Goal: Check status: Check status

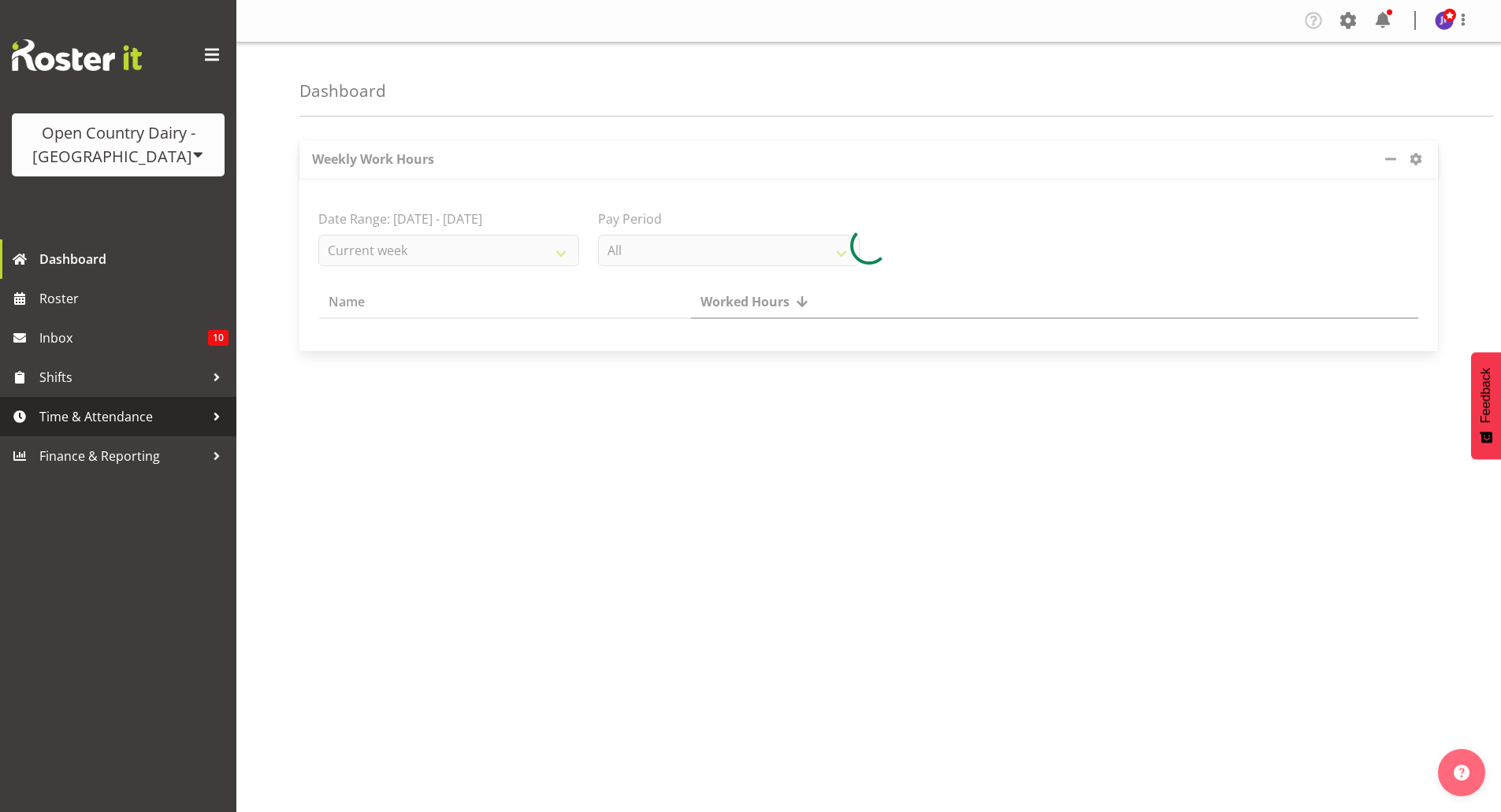
click at [153, 417] on span "Time & Attendance" at bounding box center [123, 416] width 166 height 24
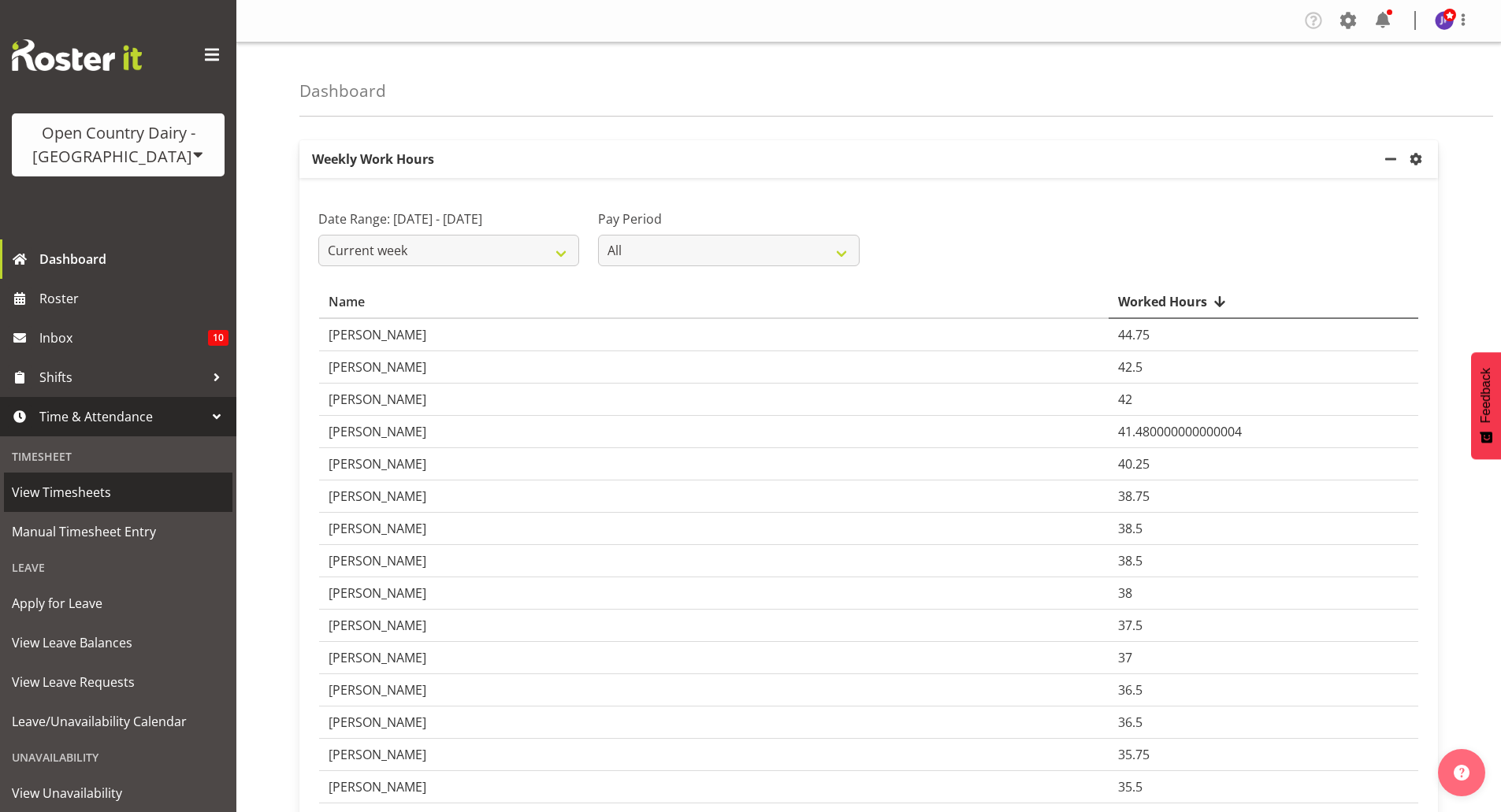
click at [93, 489] on span "View Timesheets" at bounding box center [117, 492] width 213 height 24
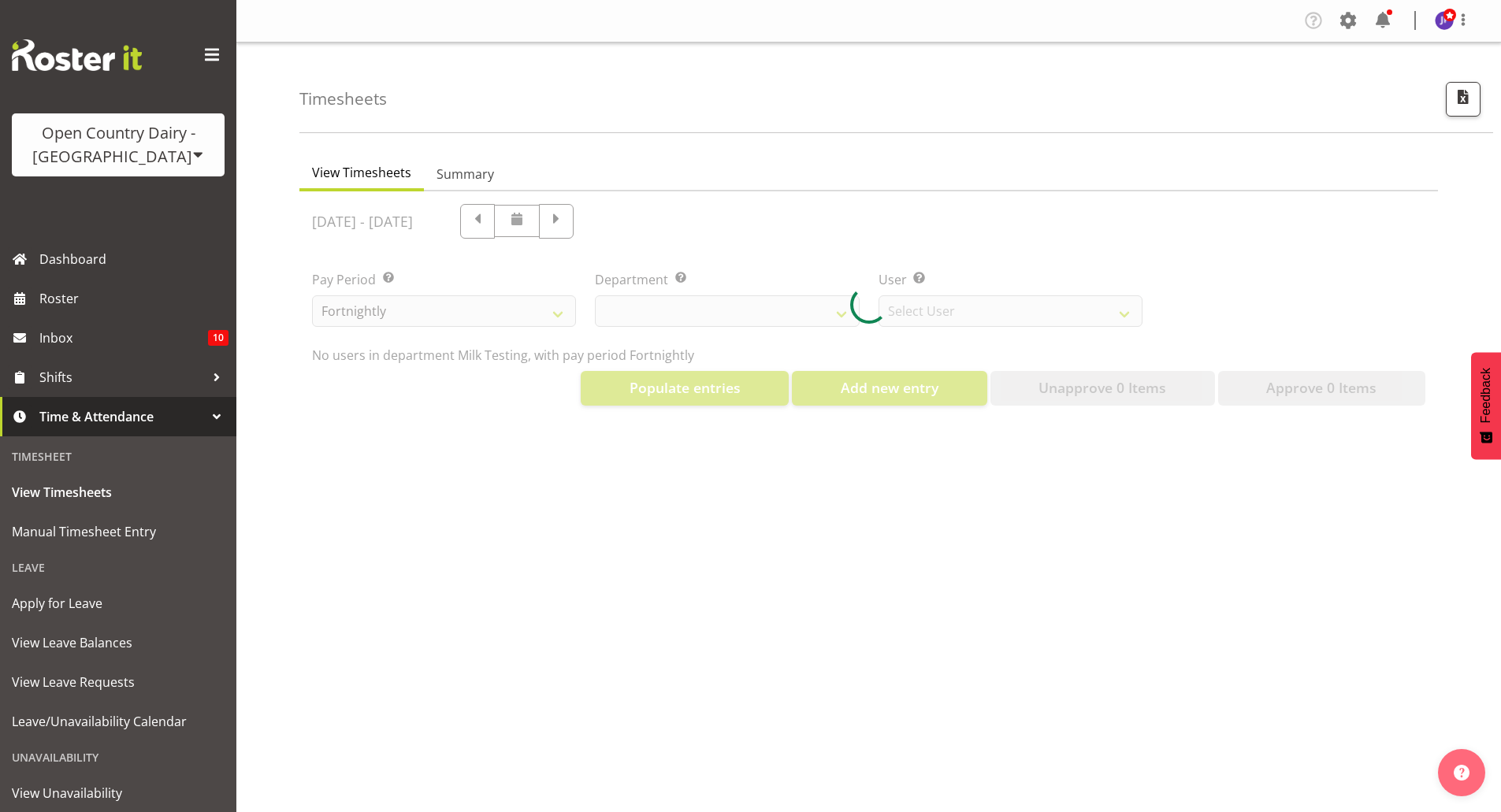
select select "733"
select select "7414"
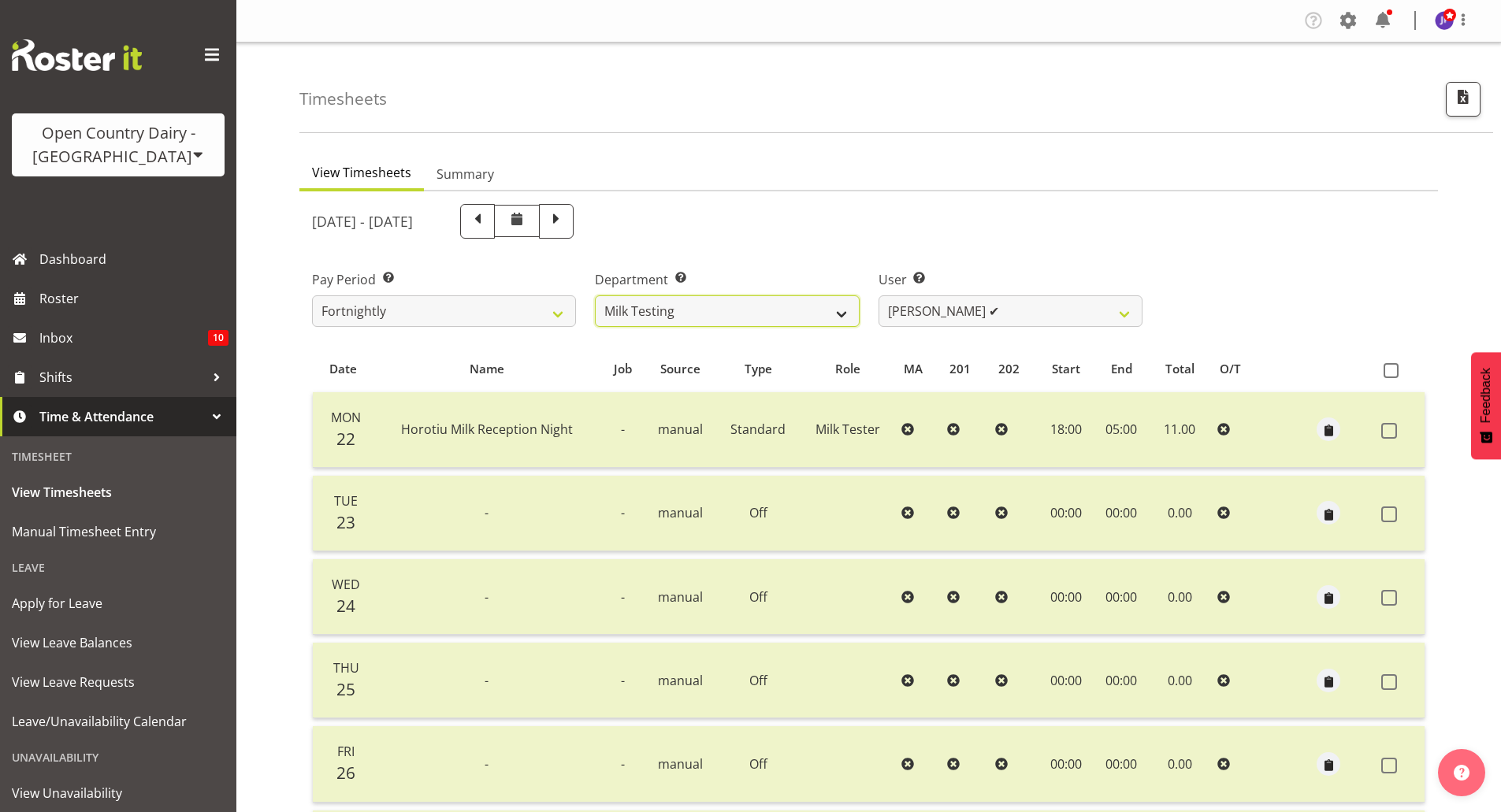
click at [836, 321] on select "701 702 703 704 705 706 707 708 709 710 711 712 713 714 715 716 717 718 719 720" at bounding box center [727, 311] width 264 height 32
select select "731"
click at [595, 295] on select "701 702 703 704 705 706 707 708 709 710 711 712 713 714 715 716 717 718 719 720" at bounding box center [727, 311] width 264 height 32
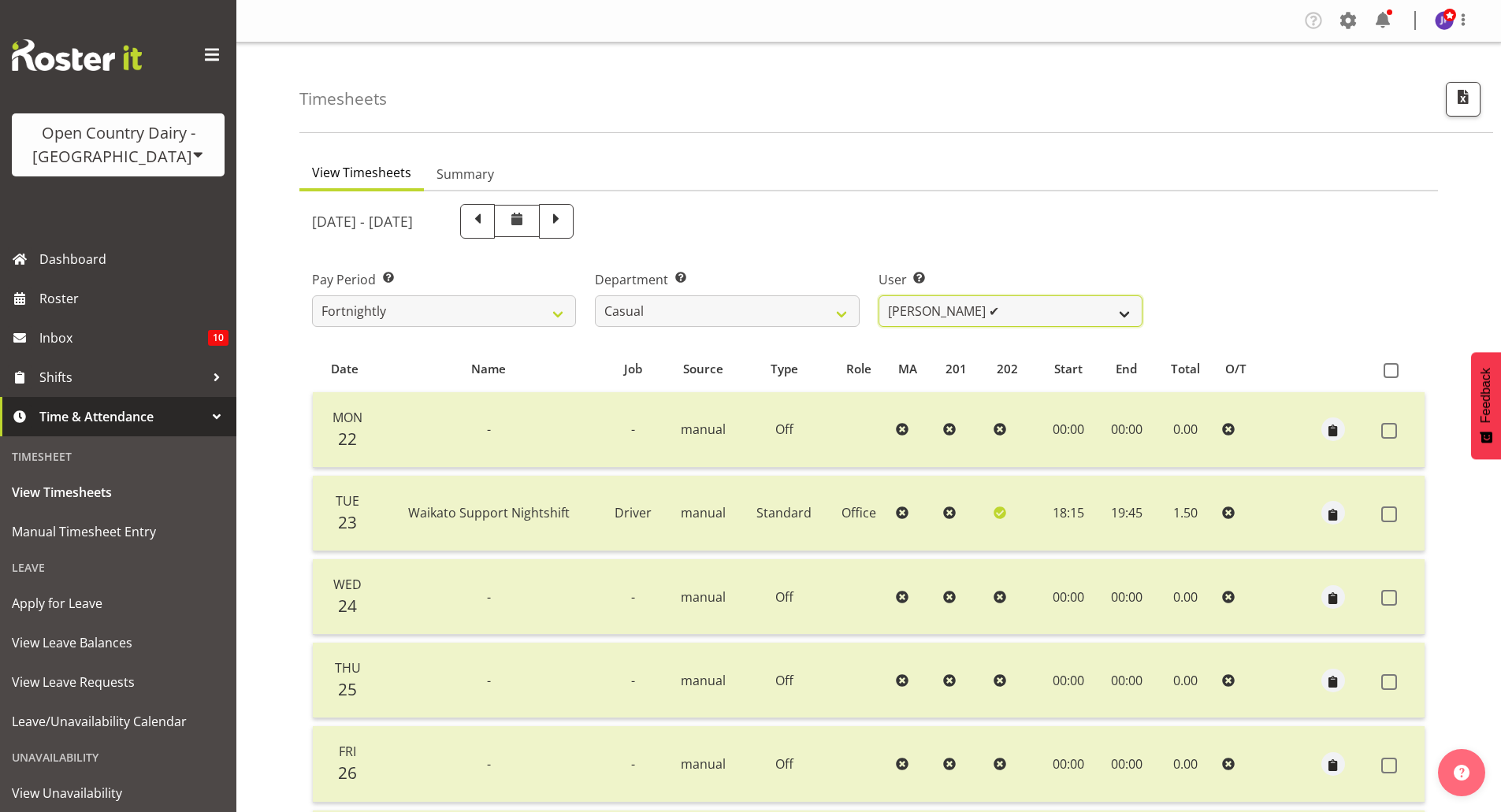
click at [1126, 310] on select "Bruce Morgan ✔ Dutchie Egbert Dijkstra ✔ Mark Hedge ✔ Rob Luke ✔" at bounding box center [1010, 311] width 264 height 32
select select "8180"
click at [878, 295] on select "Bruce Morgan ✔ Dutchie Egbert Dijkstra ✔ Mark Hedge ✔ Rob Luke ✔" at bounding box center [1010, 311] width 264 height 32
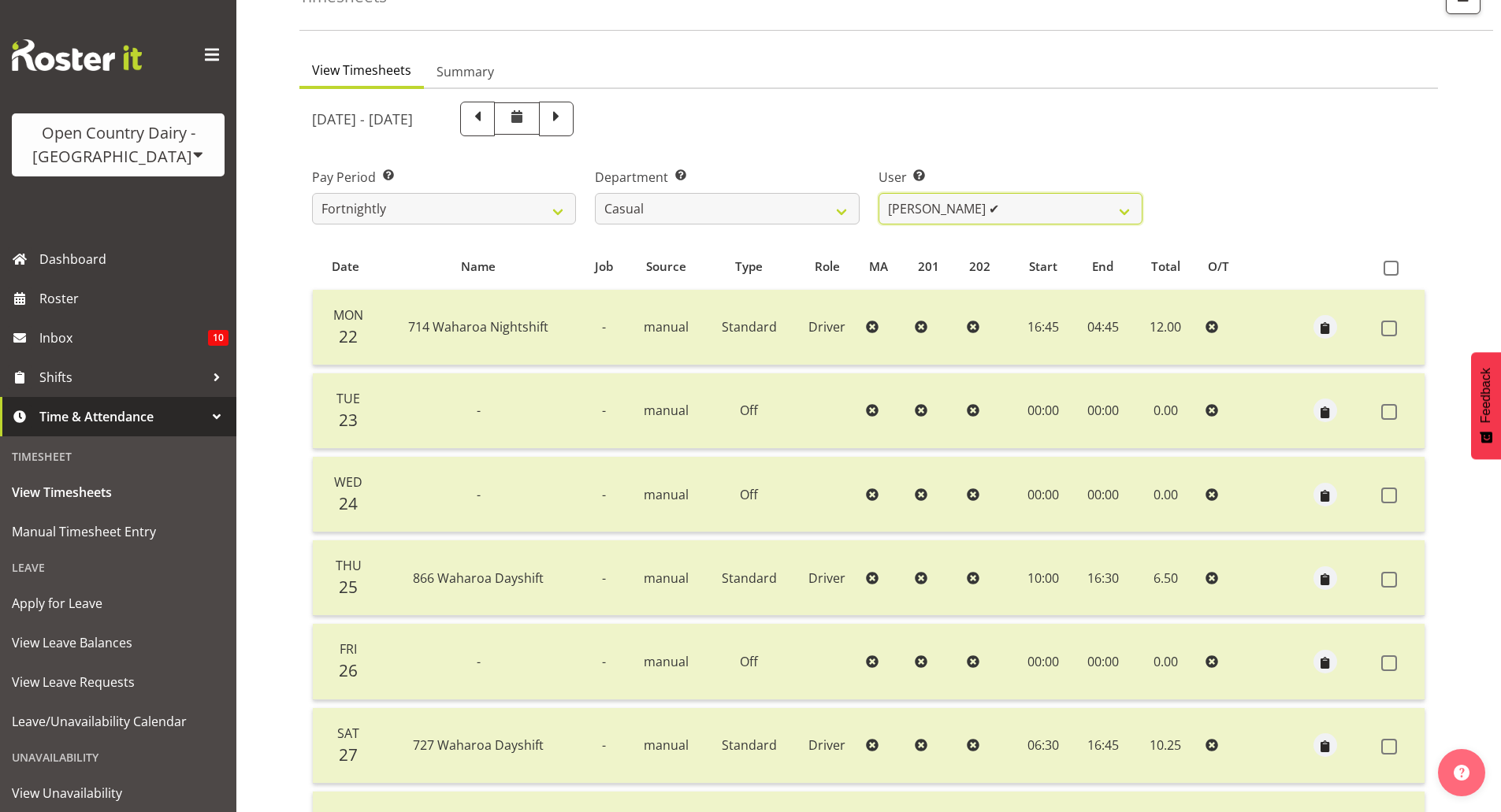
scroll to position [48, 0]
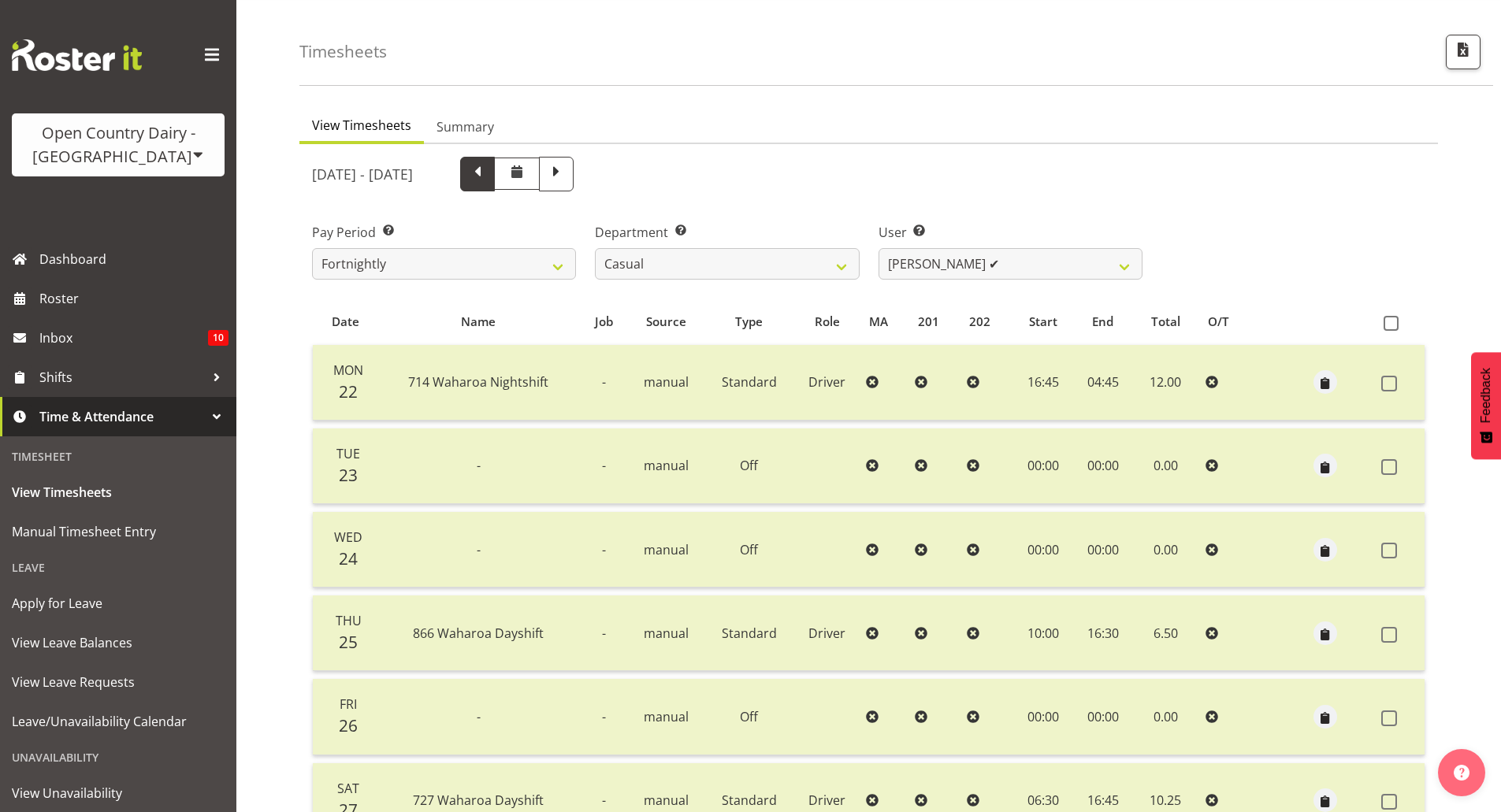
click at [495, 185] on span at bounding box center [477, 174] width 34 height 34
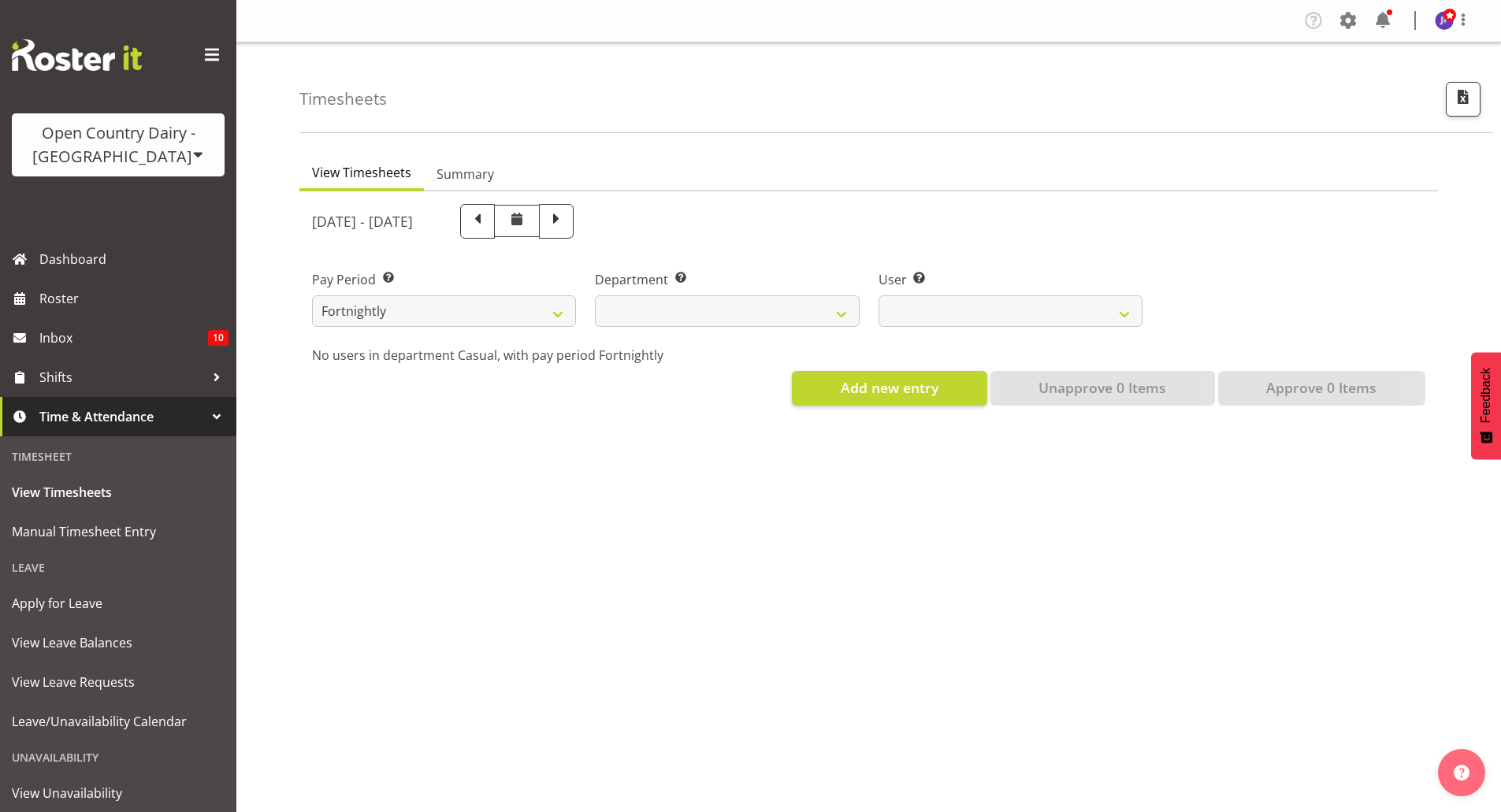
select select
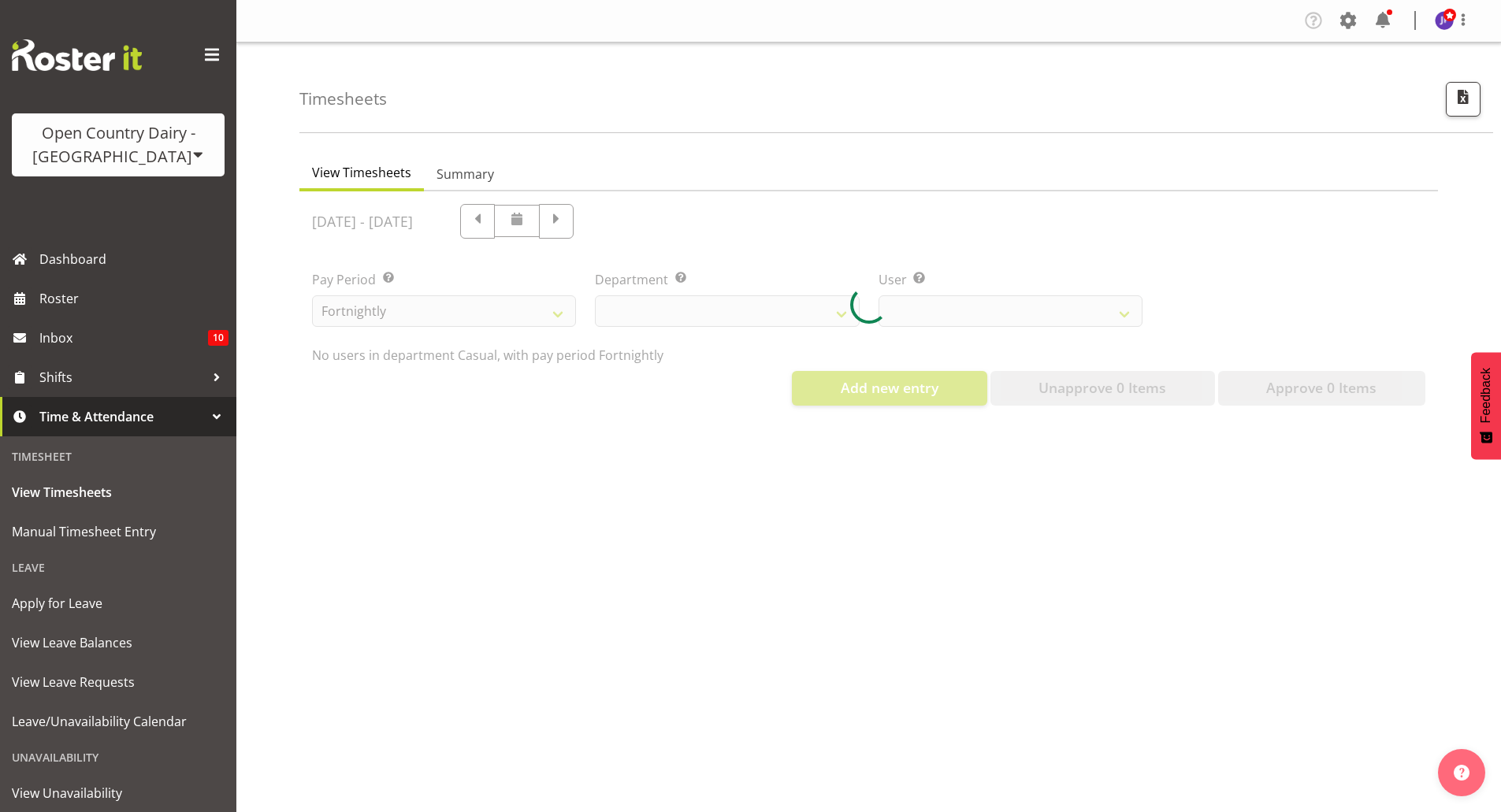
select select "731"
select select "8180"
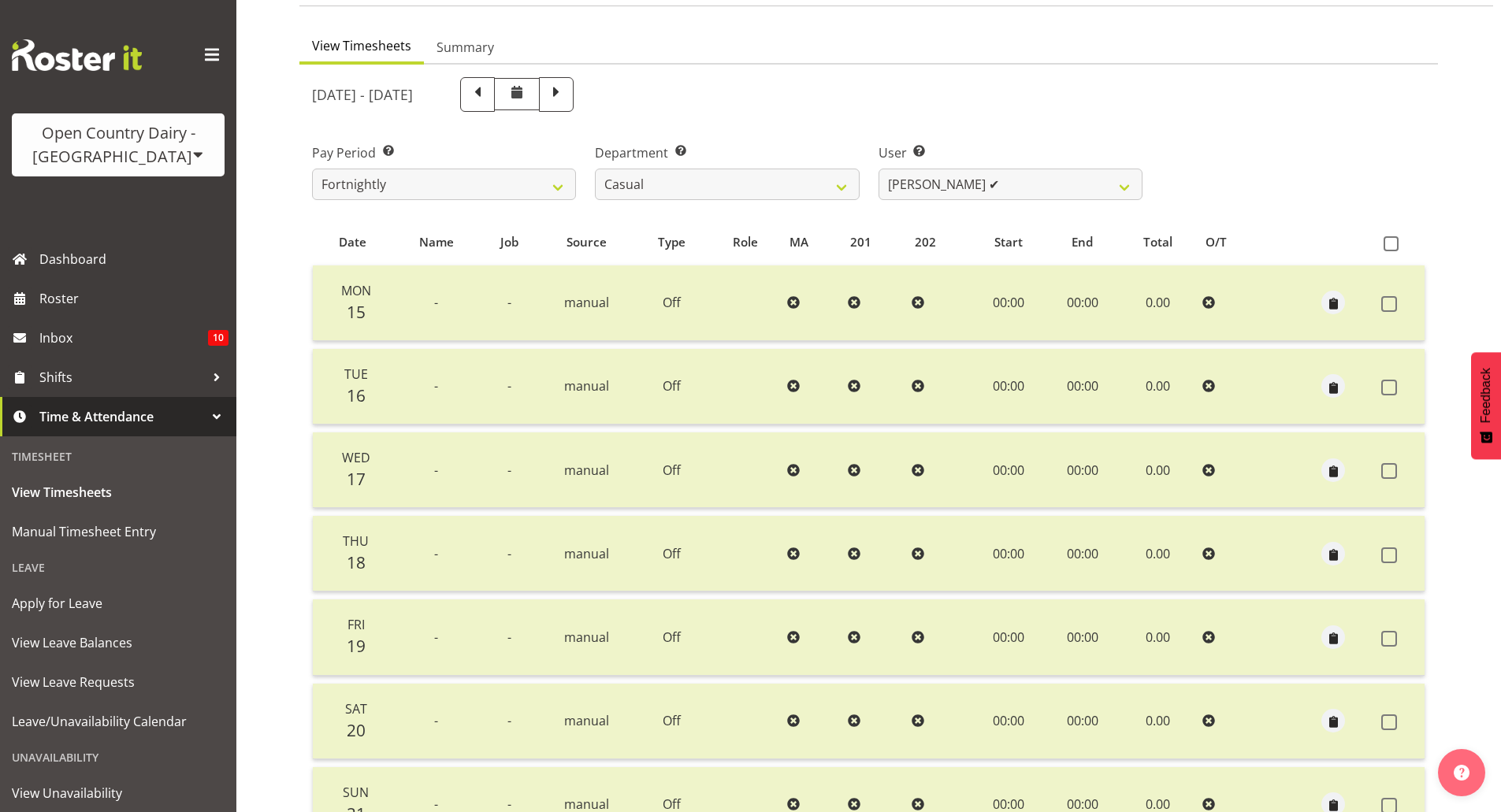
scroll to position [126, 0]
click at [488, 86] on span at bounding box center [477, 93] width 20 height 20
select select
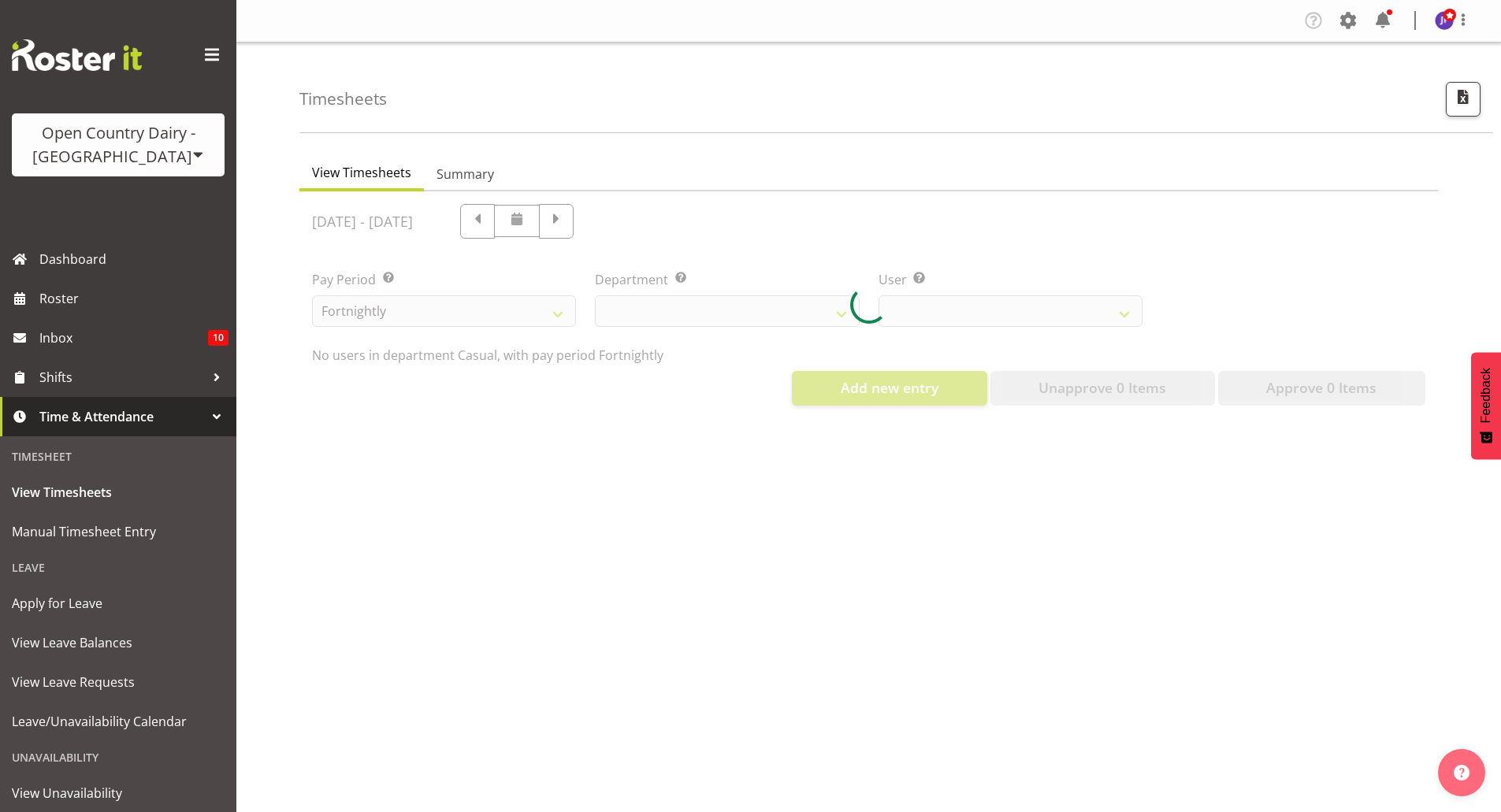
select select "731"
select select "8180"
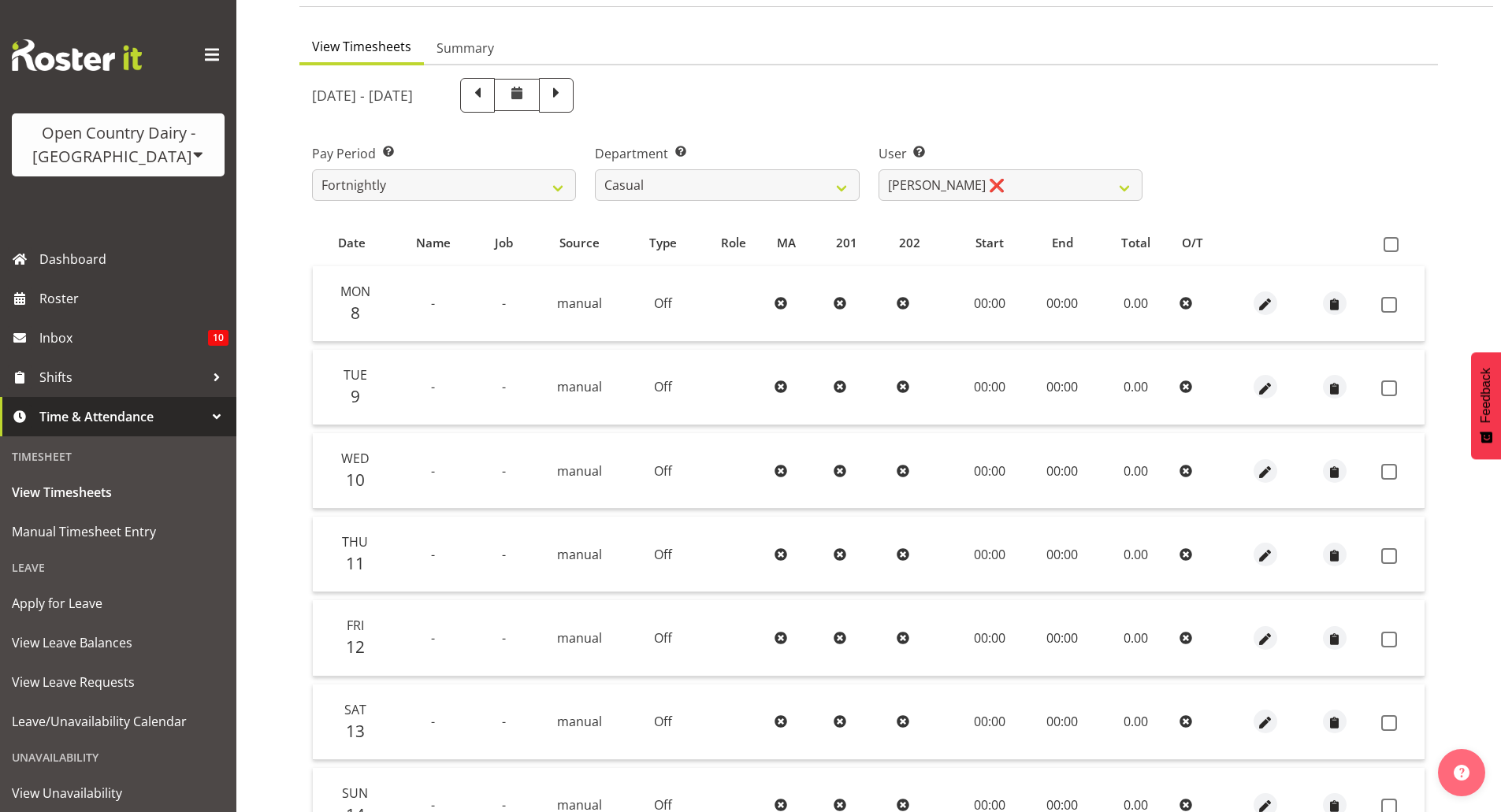
scroll to position [48, 0]
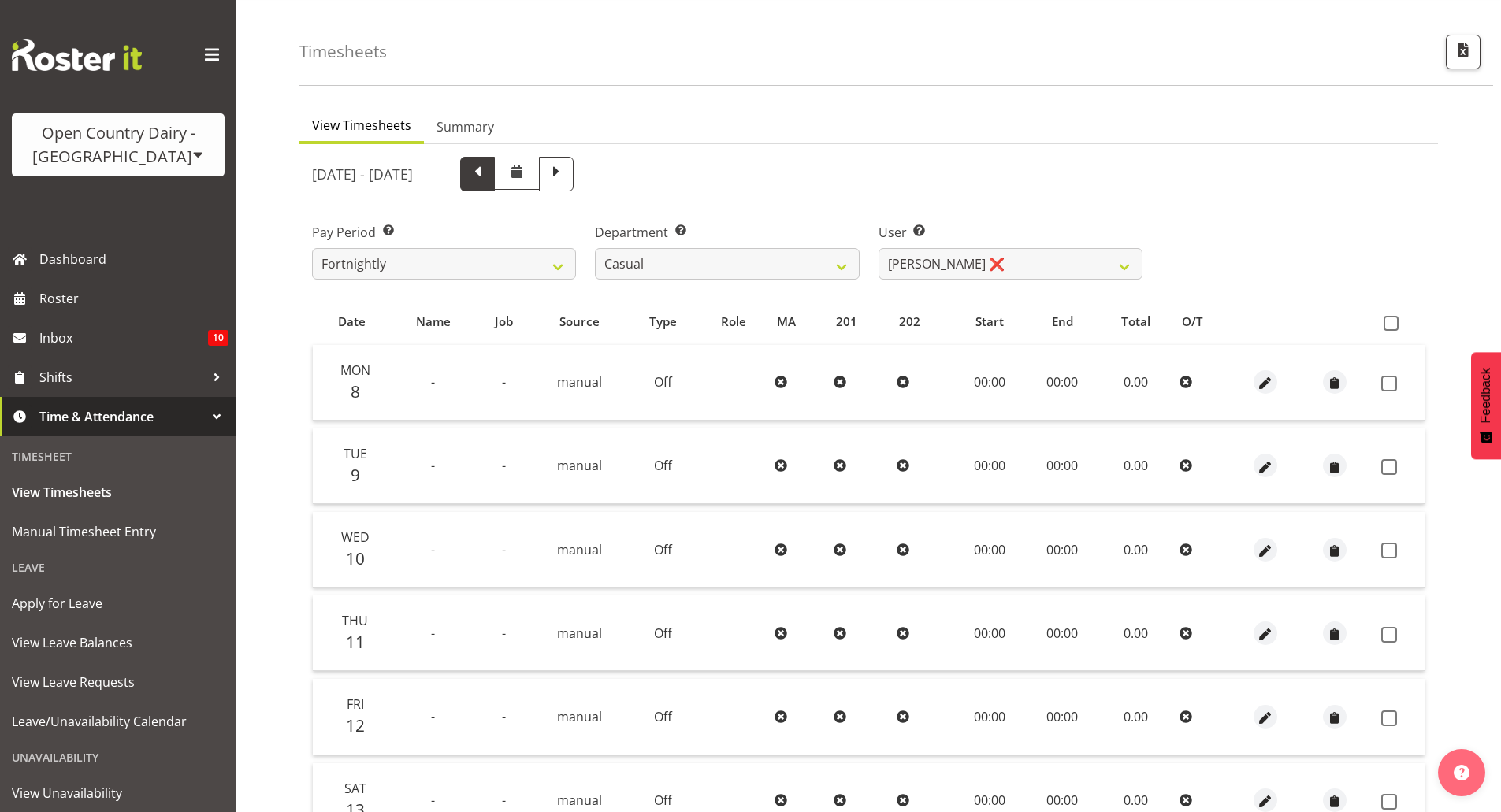
click at [488, 181] on span at bounding box center [477, 172] width 20 height 20
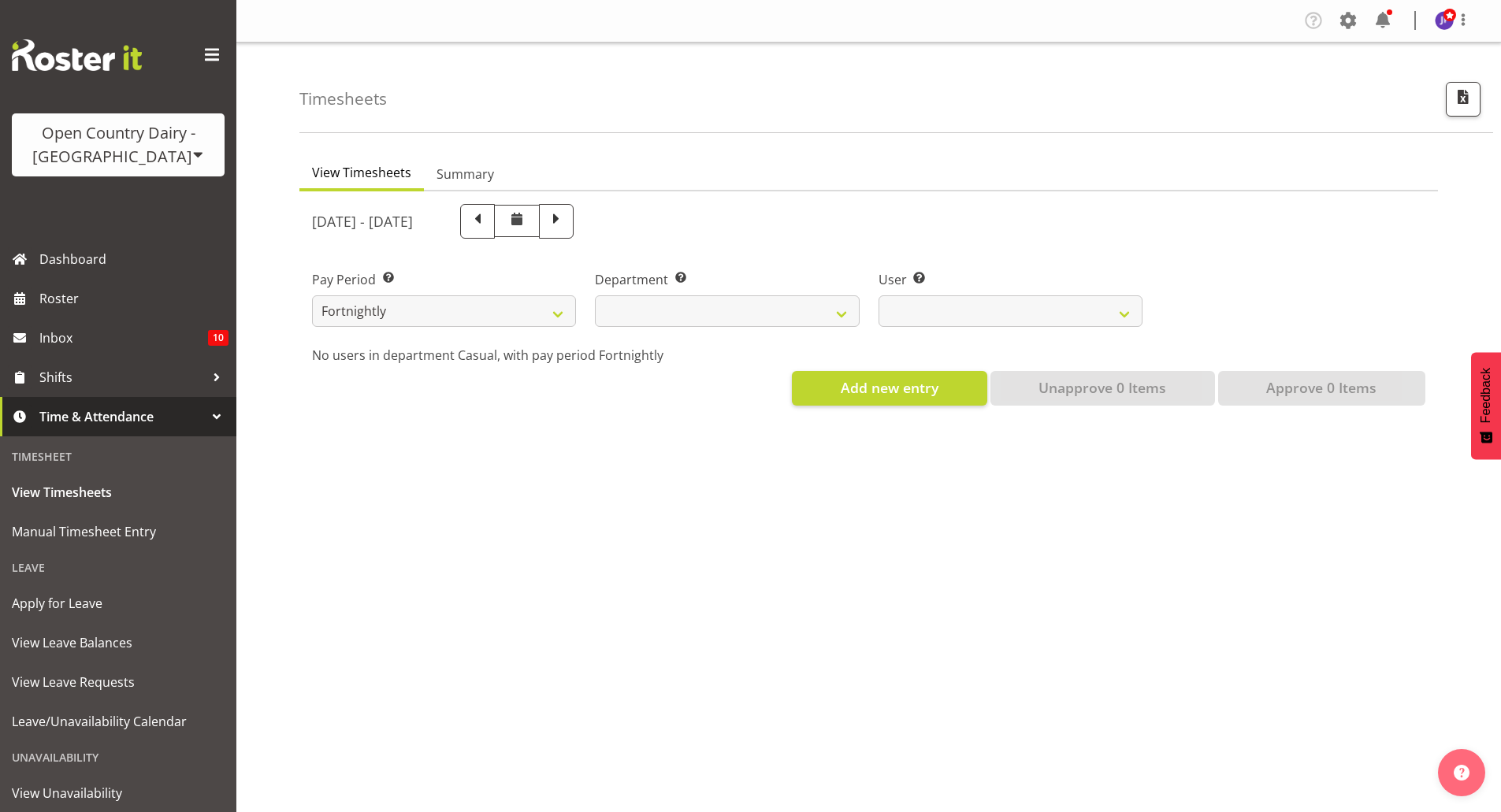
select select
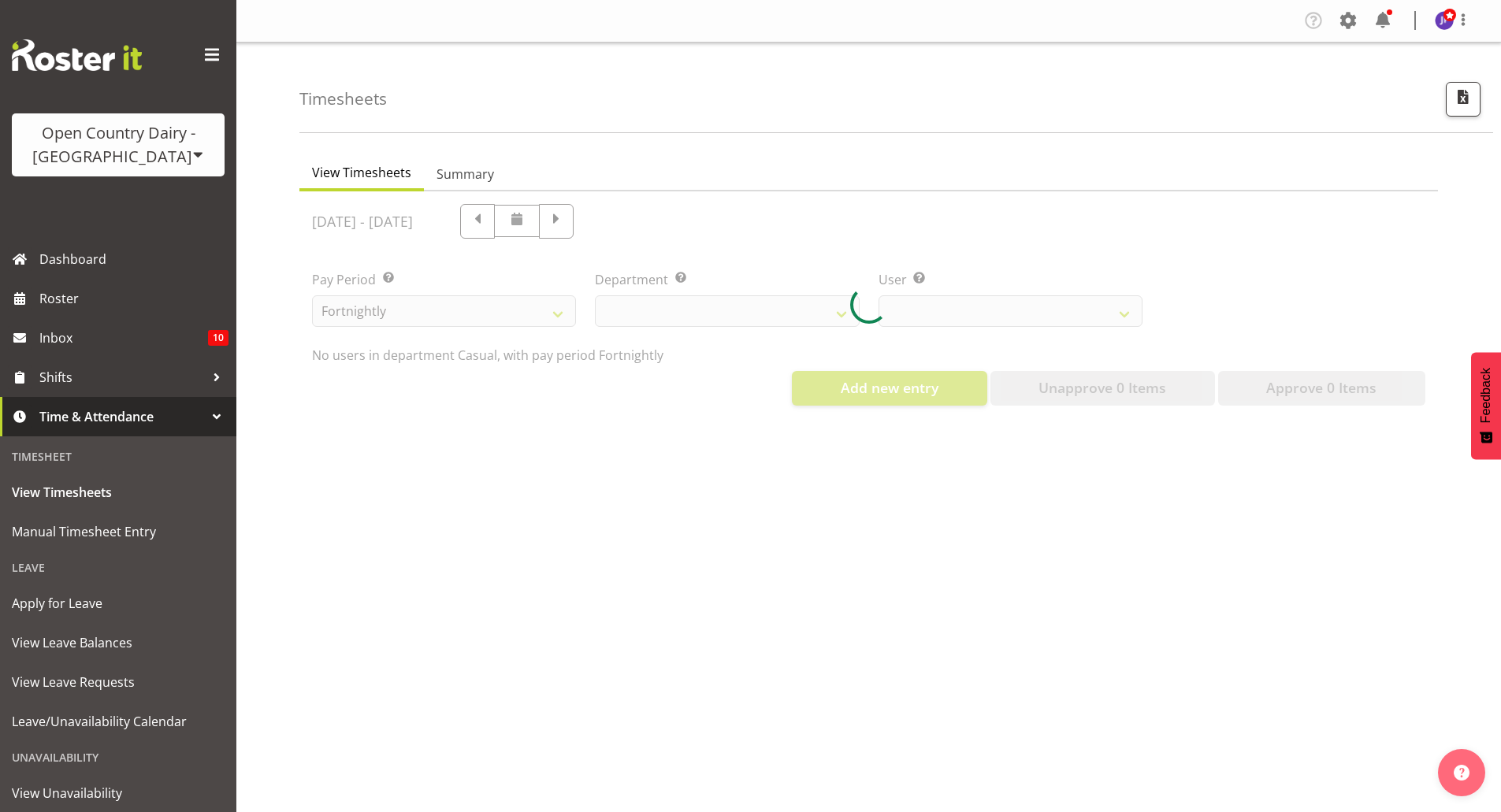
select select "731"
select select "8180"
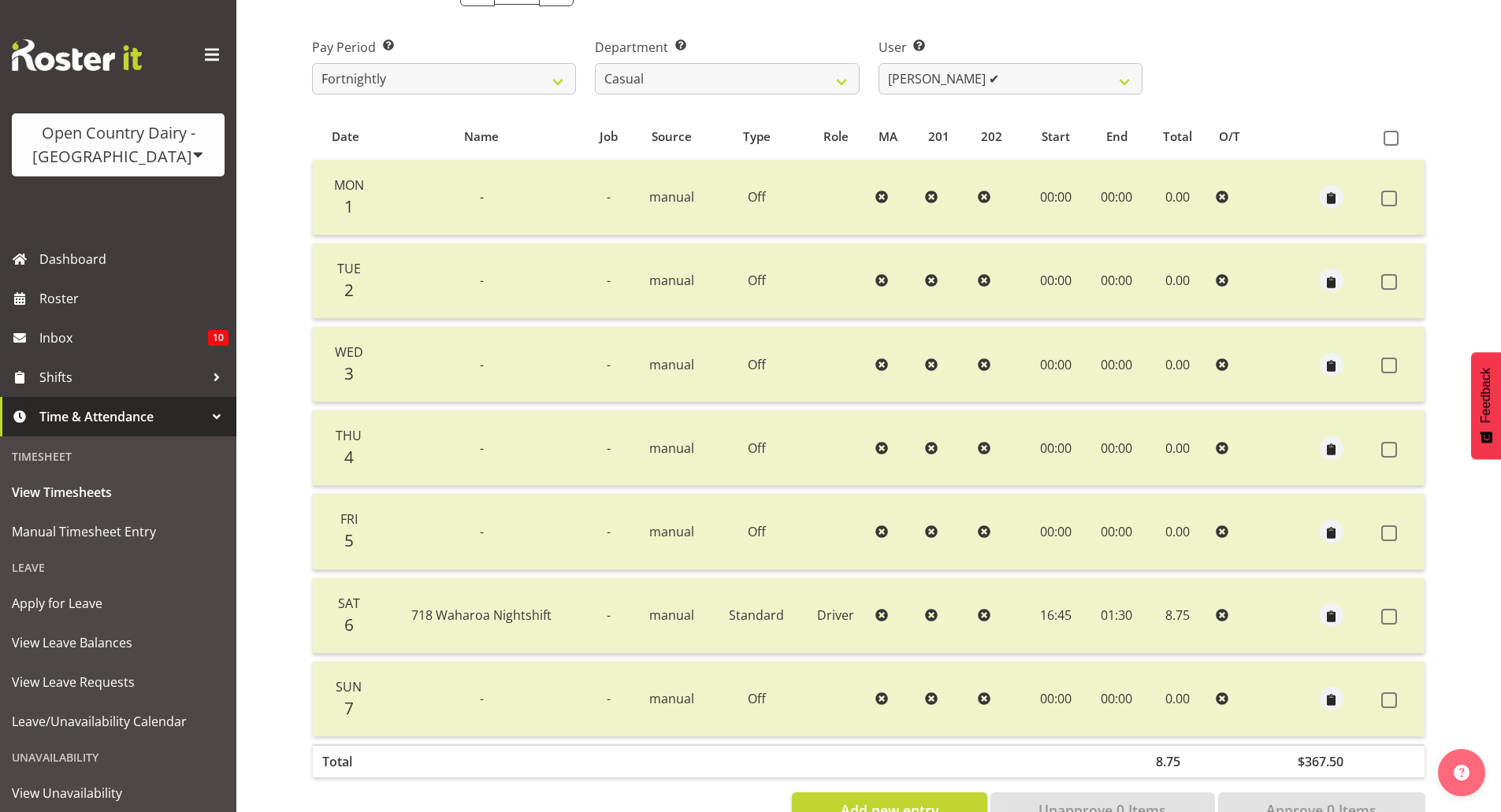
scroll to position [205, 0]
